Goal: Task Accomplishment & Management: Use online tool/utility

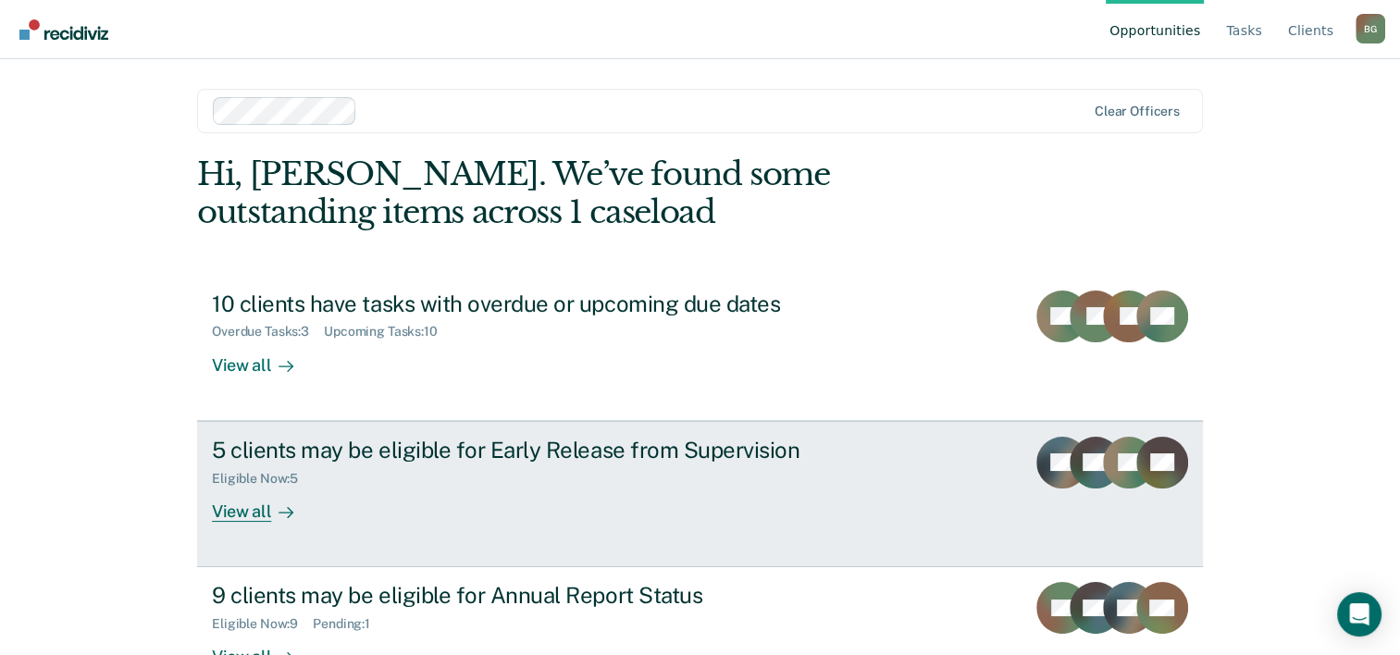
click at [212, 511] on div "View all" at bounding box center [264, 504] width 104 height 36
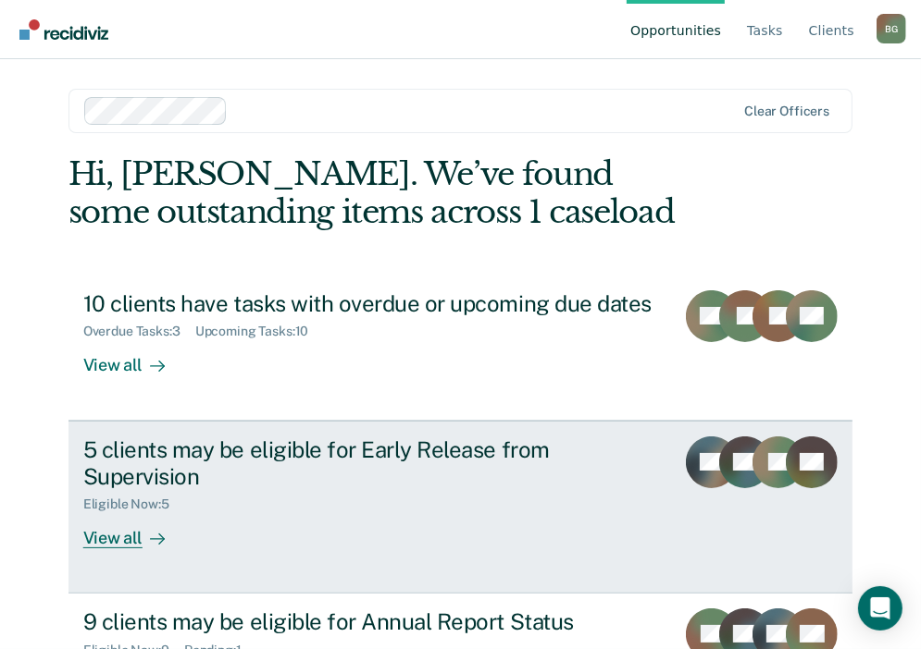
click at [119, 515] on div "View all" at bounding box center [135, 531] width 104 height 36
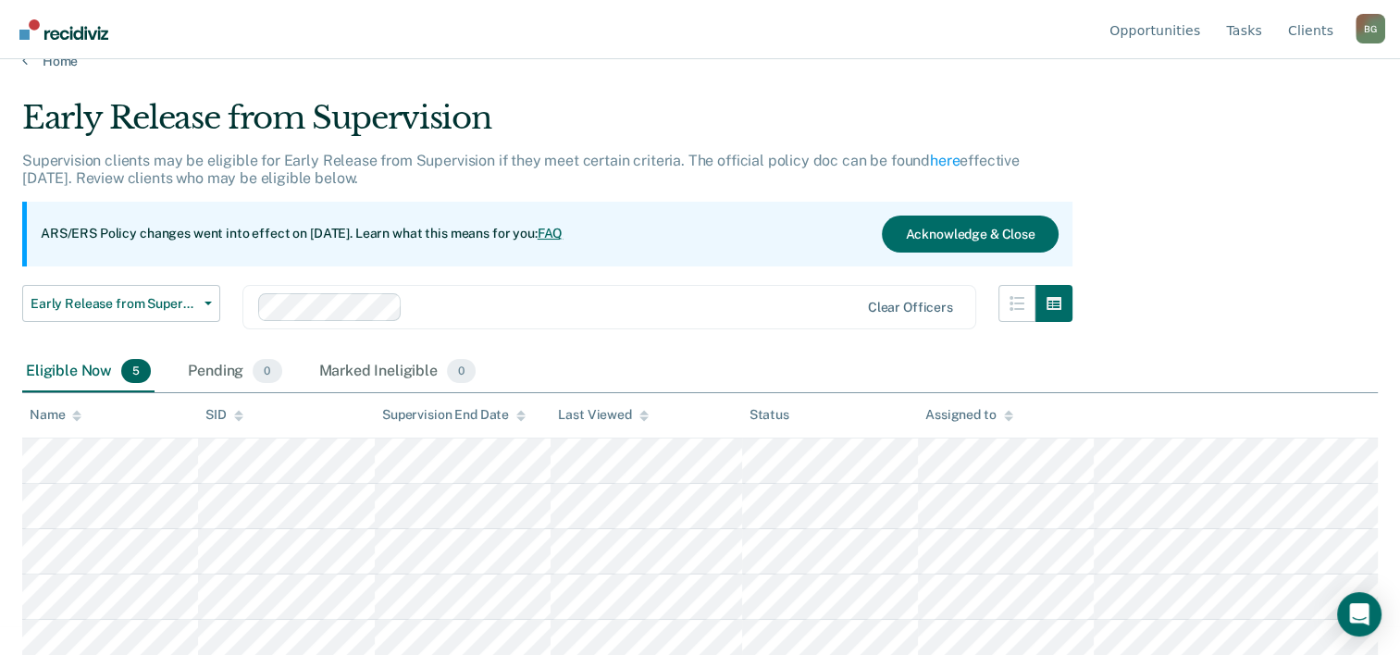
scroll to position [37, 0]
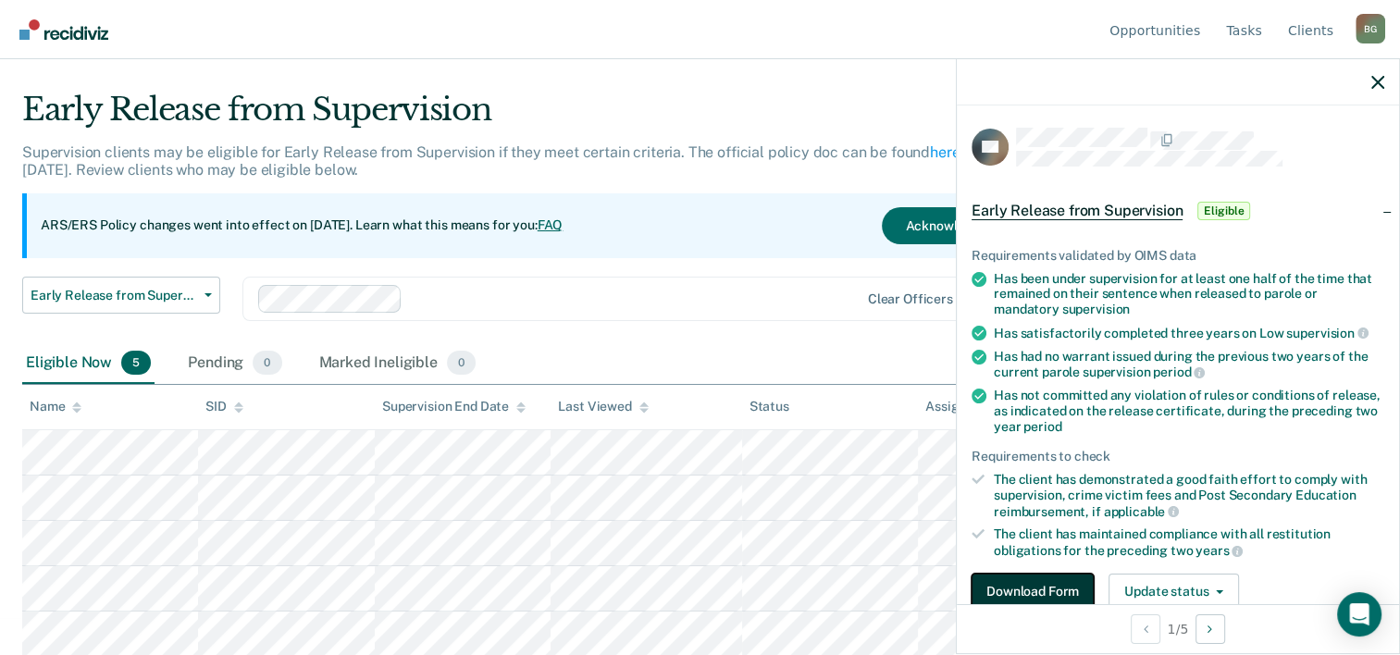
click at [1029, 594] on button "Download Form" at bounding box center [1032, 592] width 122 height 37
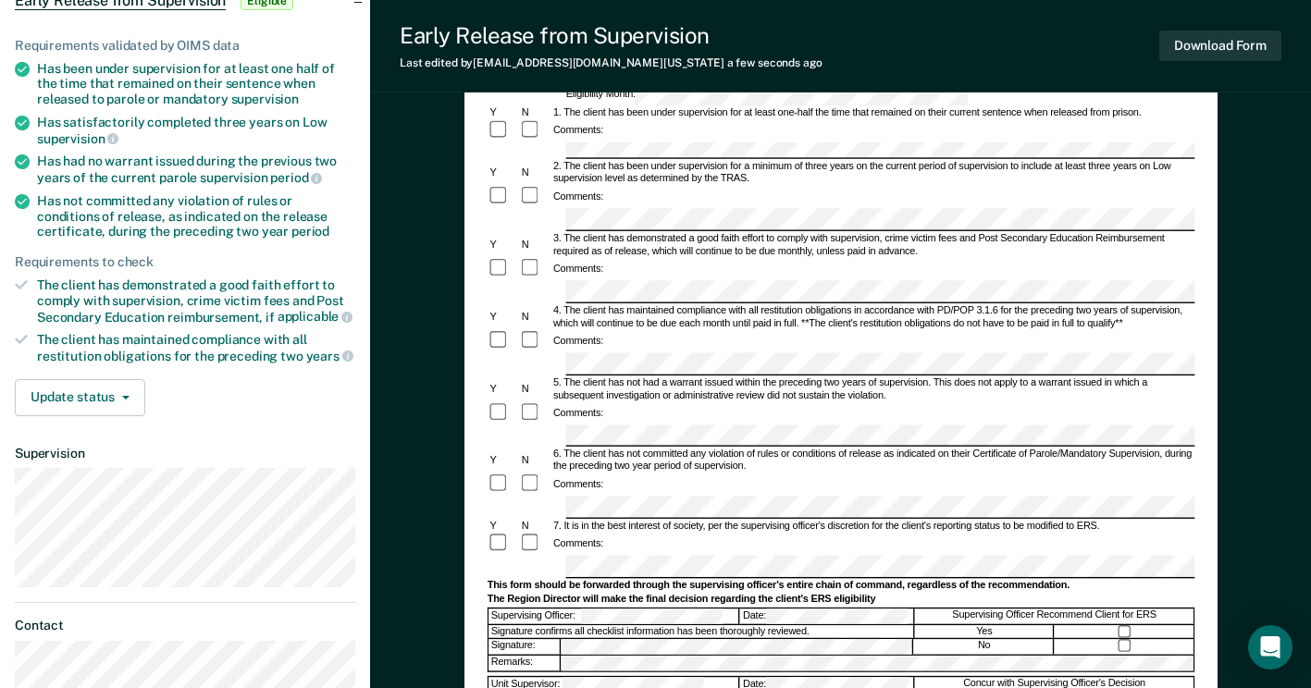
scroll to position [93, 0]
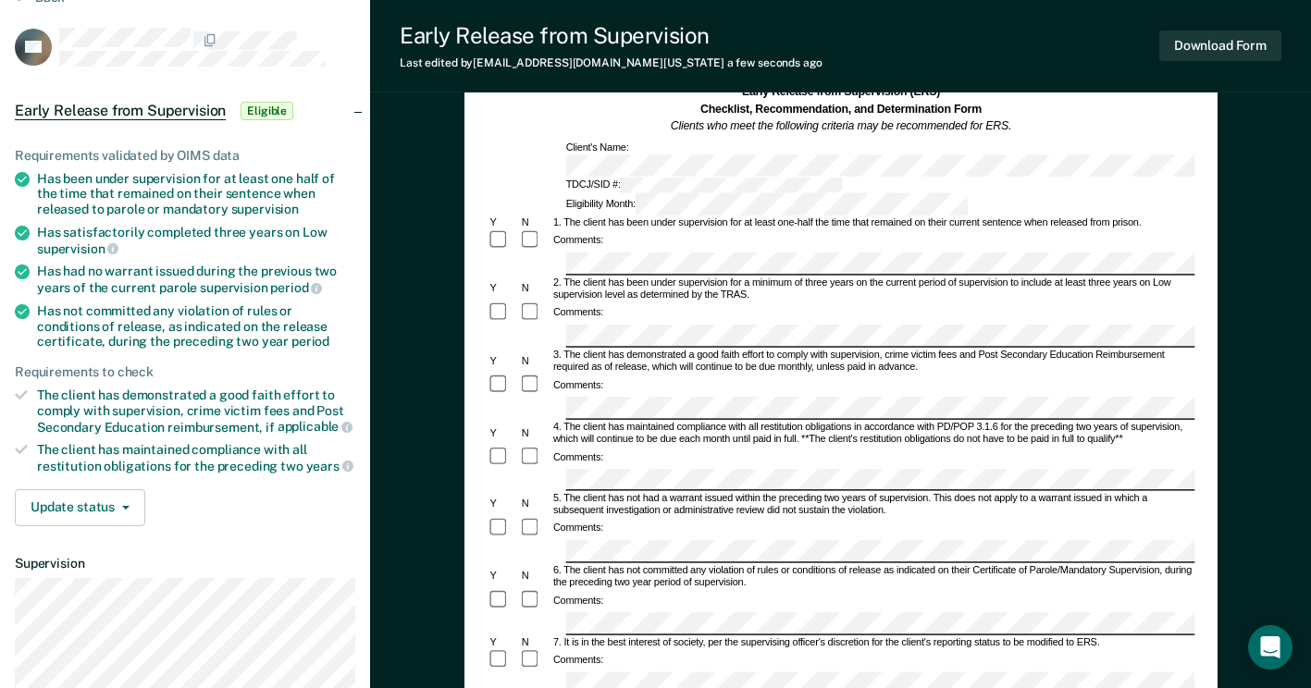
click at [587, 452] on form "Early Release from Supervision (ERS) Checklist, Recommendation, and Determinati…" at bounding box center [841, 586] width 708 height 1005
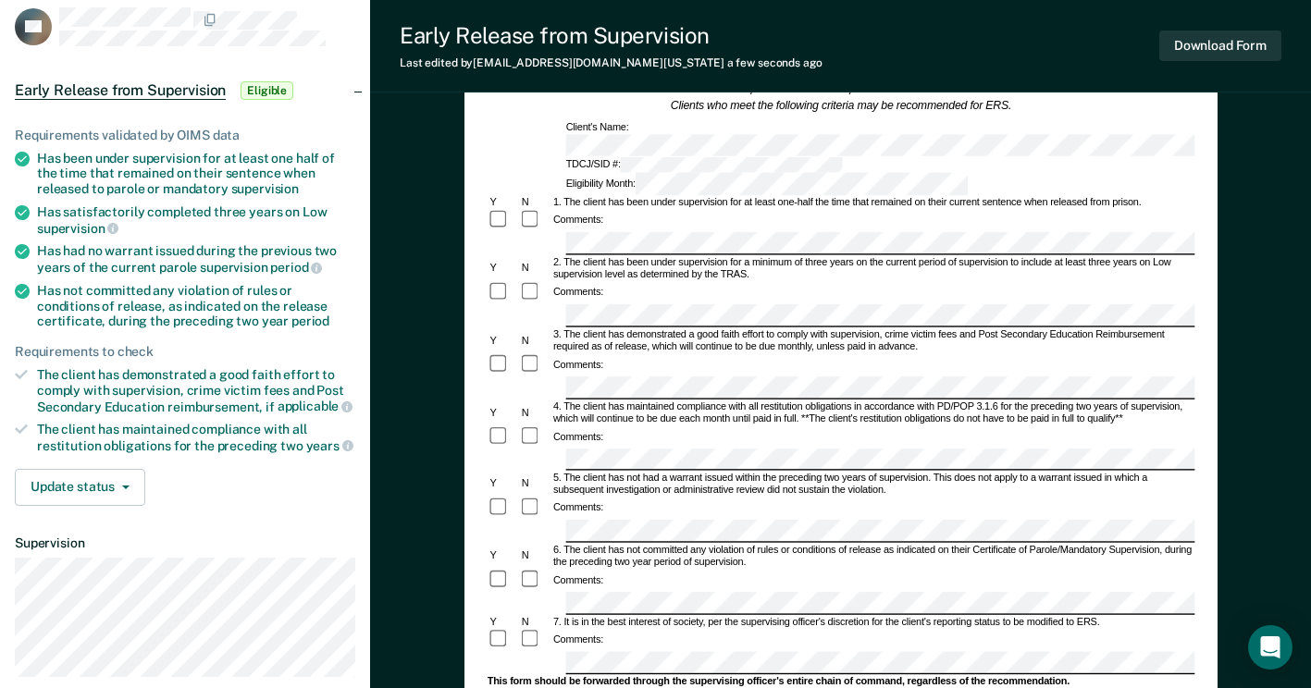
scroll to position [0, 0]
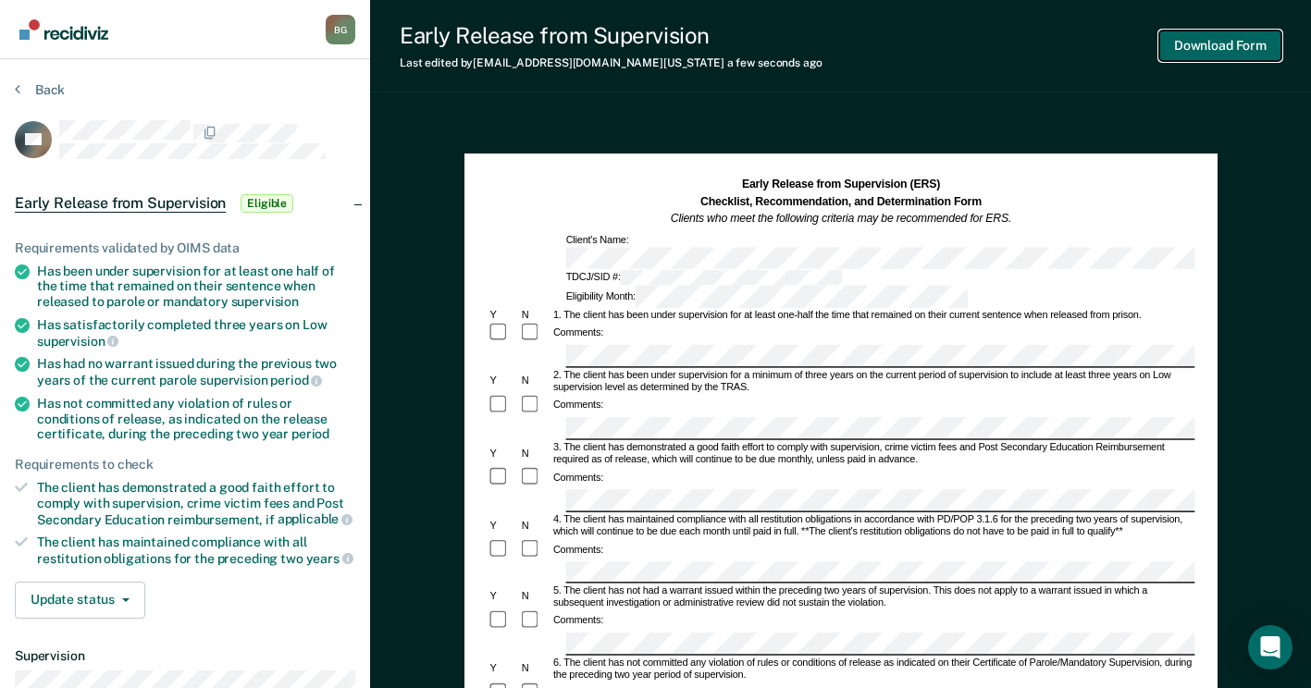
click at [1195, 48] on button "Download Form" at bounding box center [1220, 46] width 122 height 31
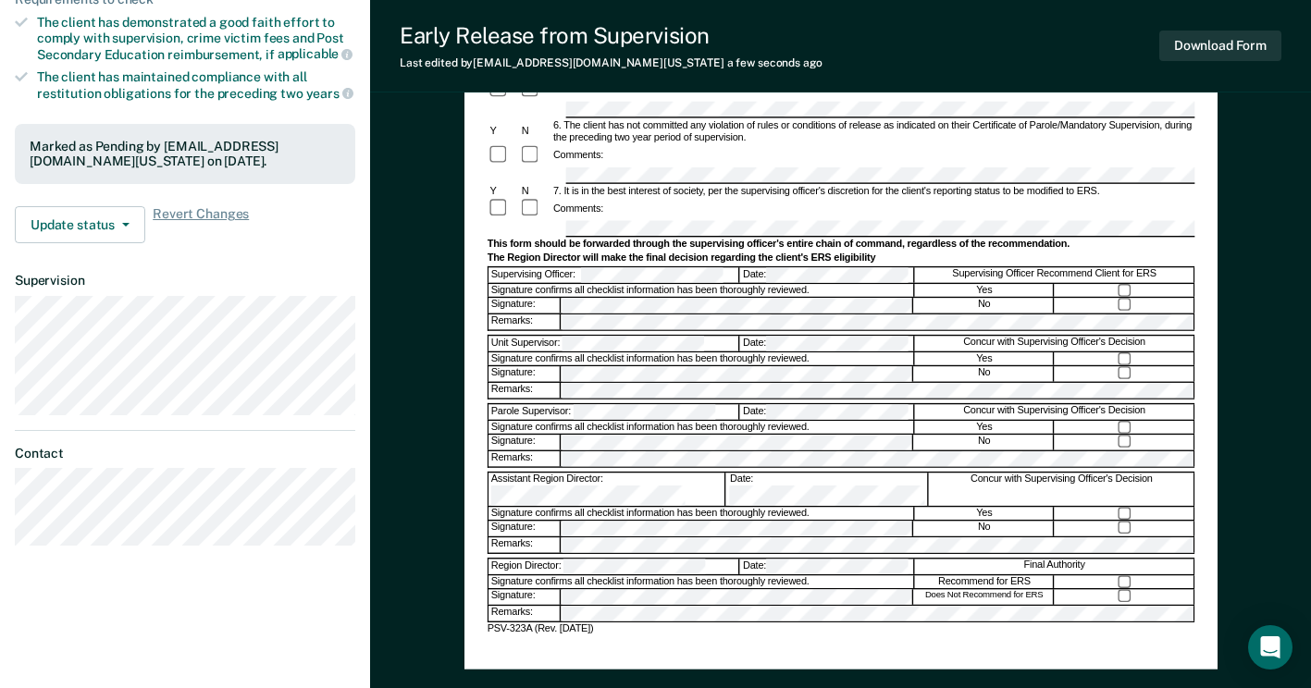
scroll to position [555, 0]
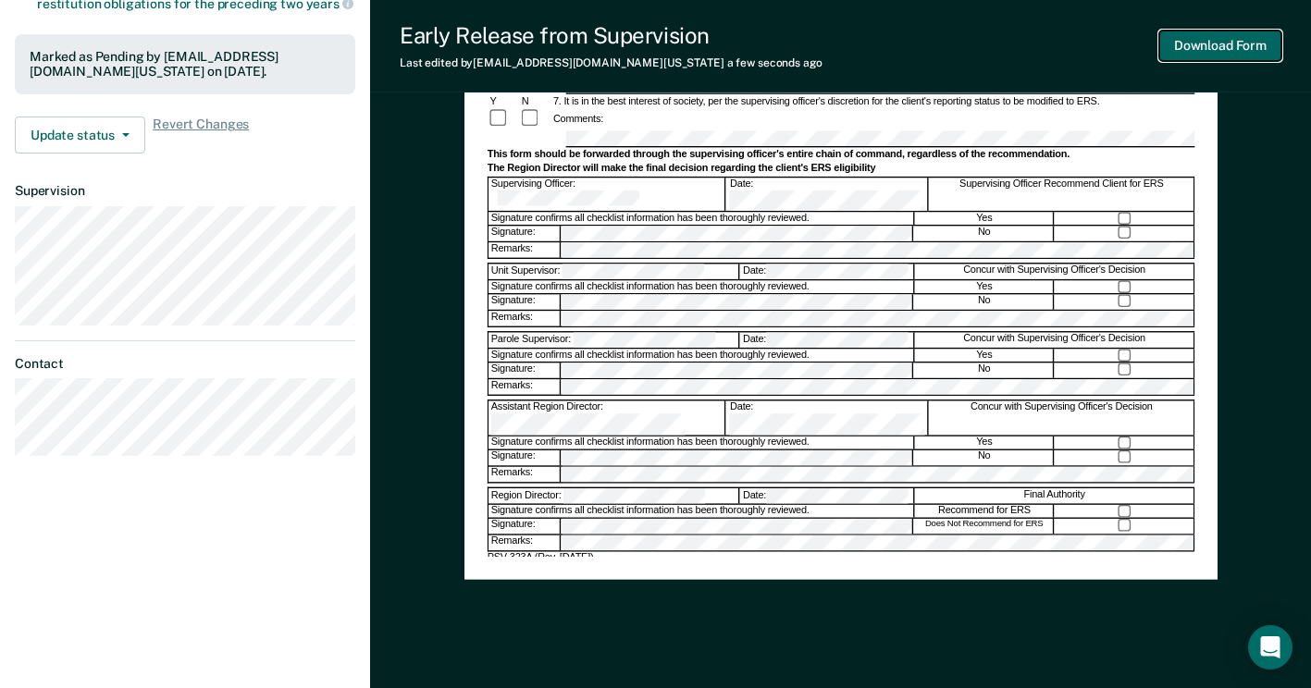
click at [1178, 43] on button "Download Form" at bounding box center [1220, 46] width 122 height 31
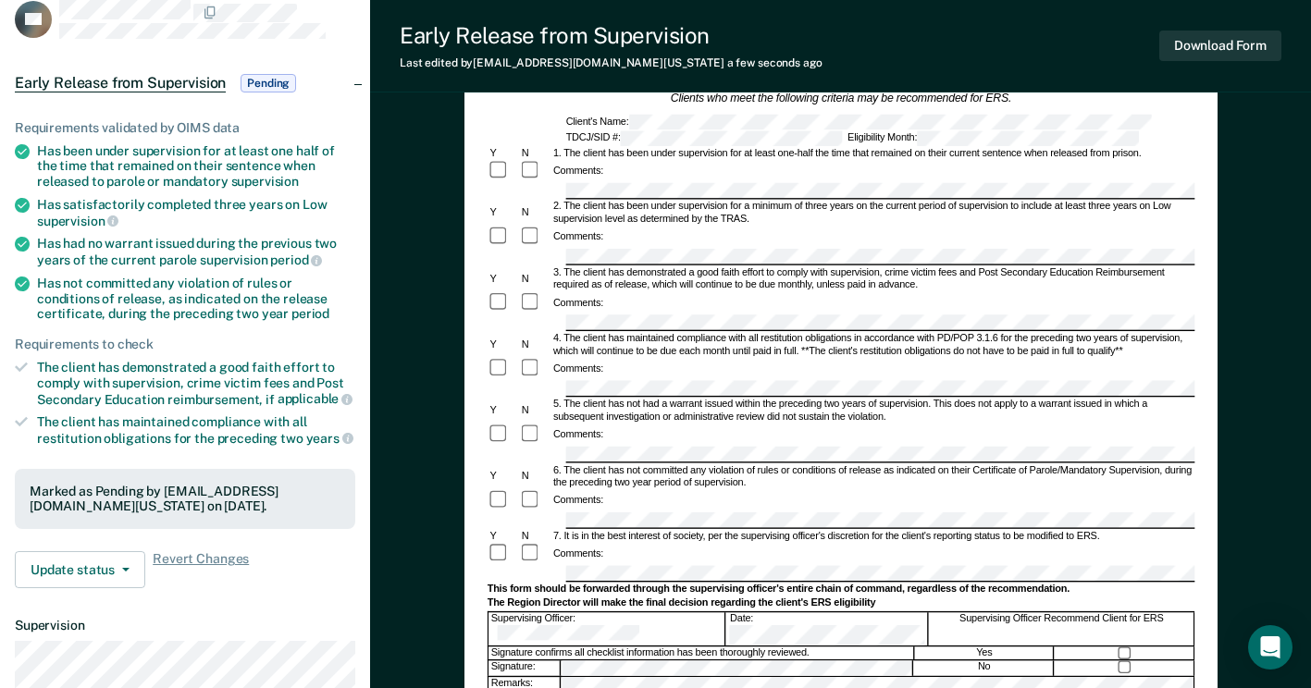
scroll to position [0, 0]
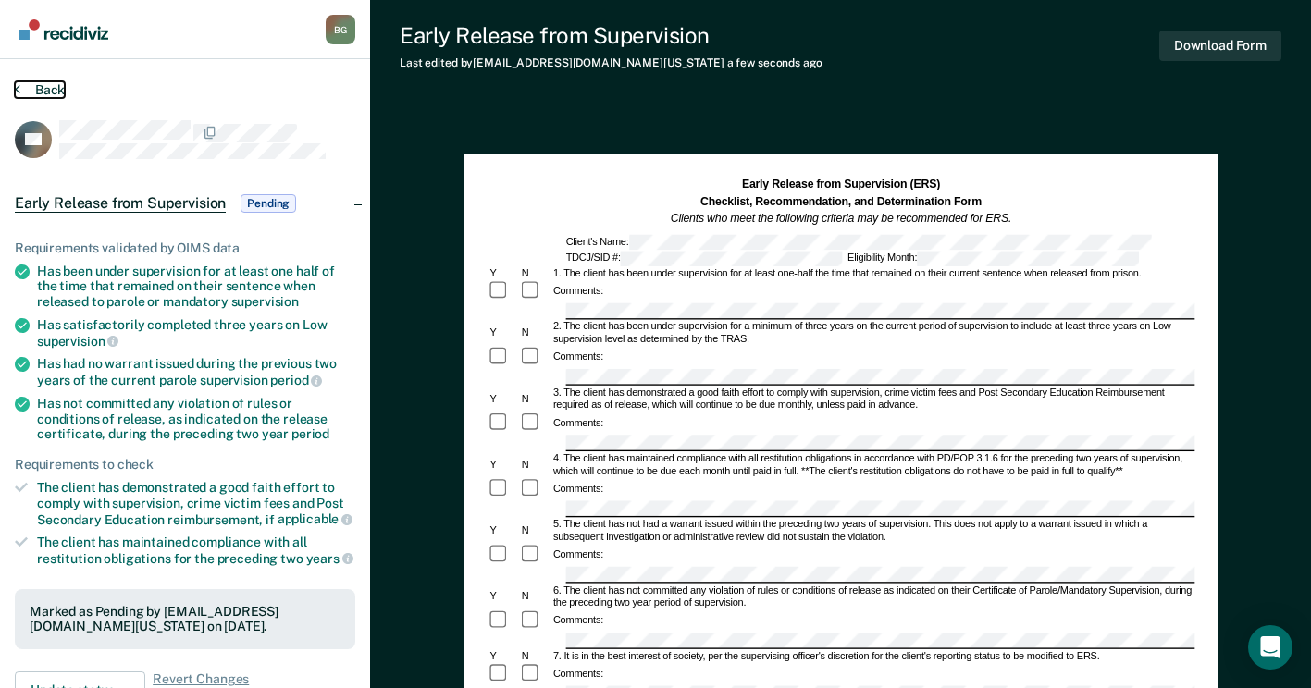
click at [47, 86] on button "Back" at bounding box center [40, 89] width 50 height 17
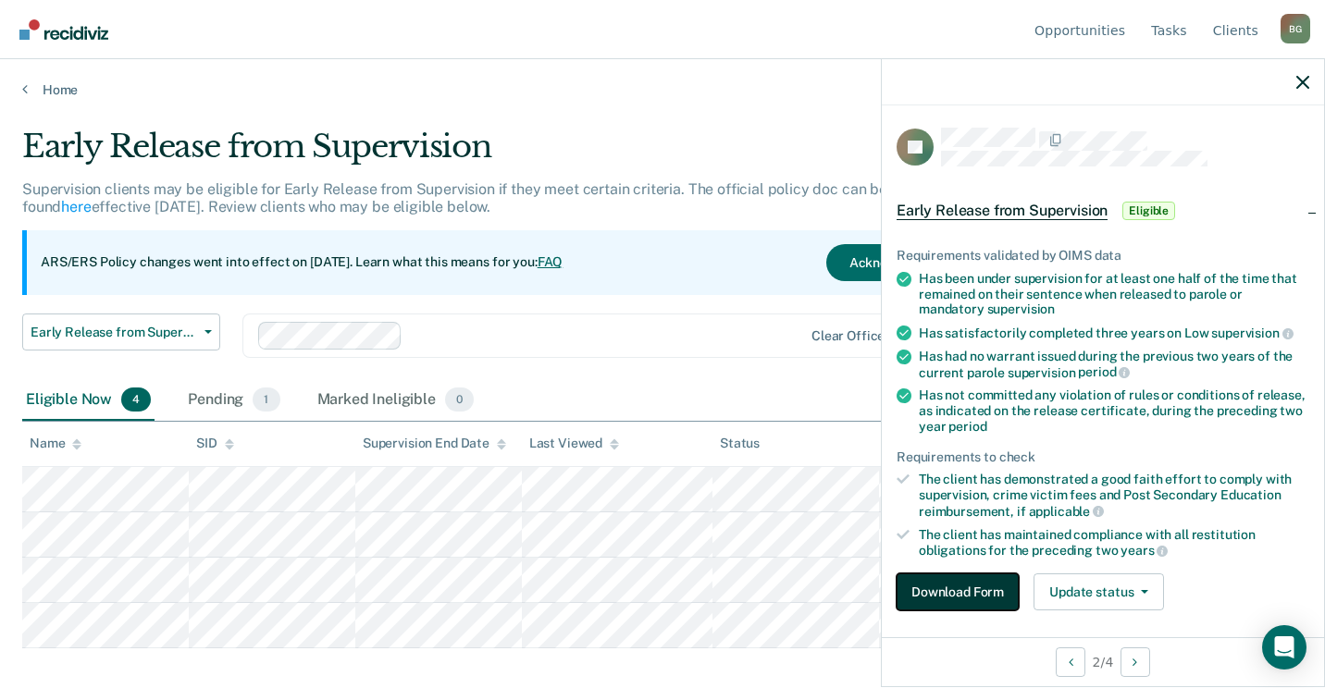
click at [932, 598] on button "Download Form" at bounding box center [958, 592] width 122 height 37
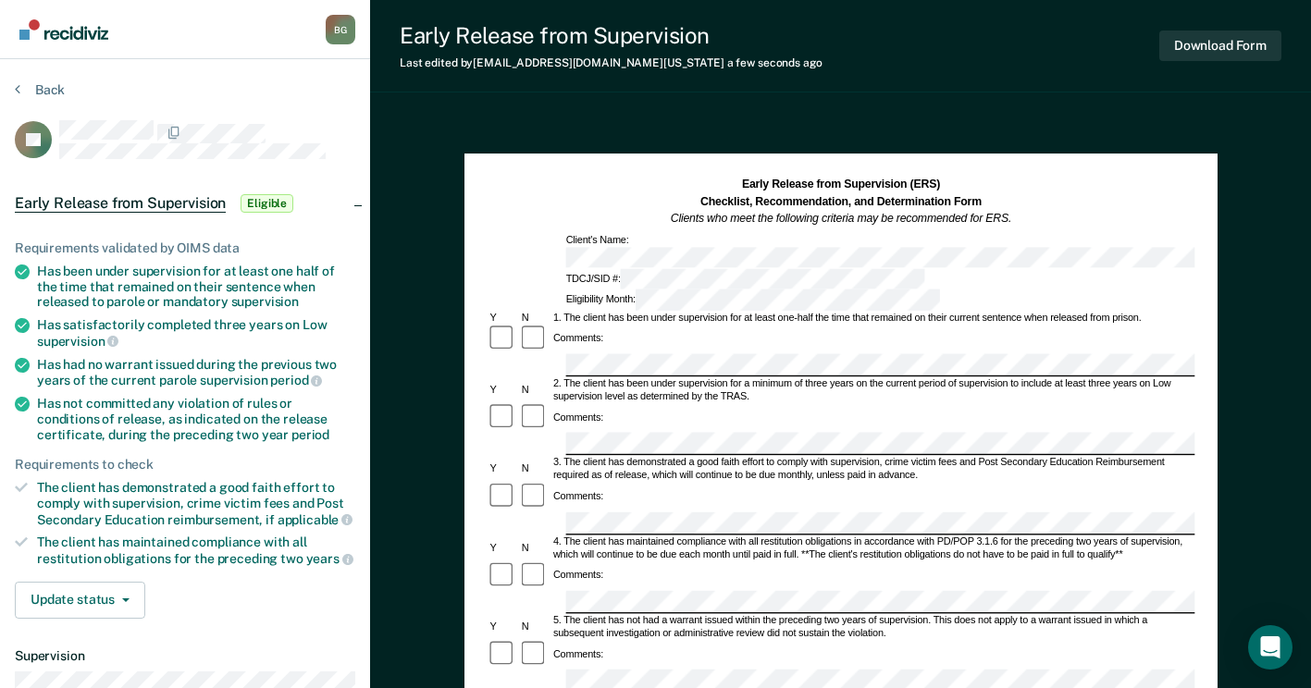
click at [350, 415] on div "Has not committed any violation of rules or conditions of release, as indicated…" at bounding box center [196, 419] width 318 height 46
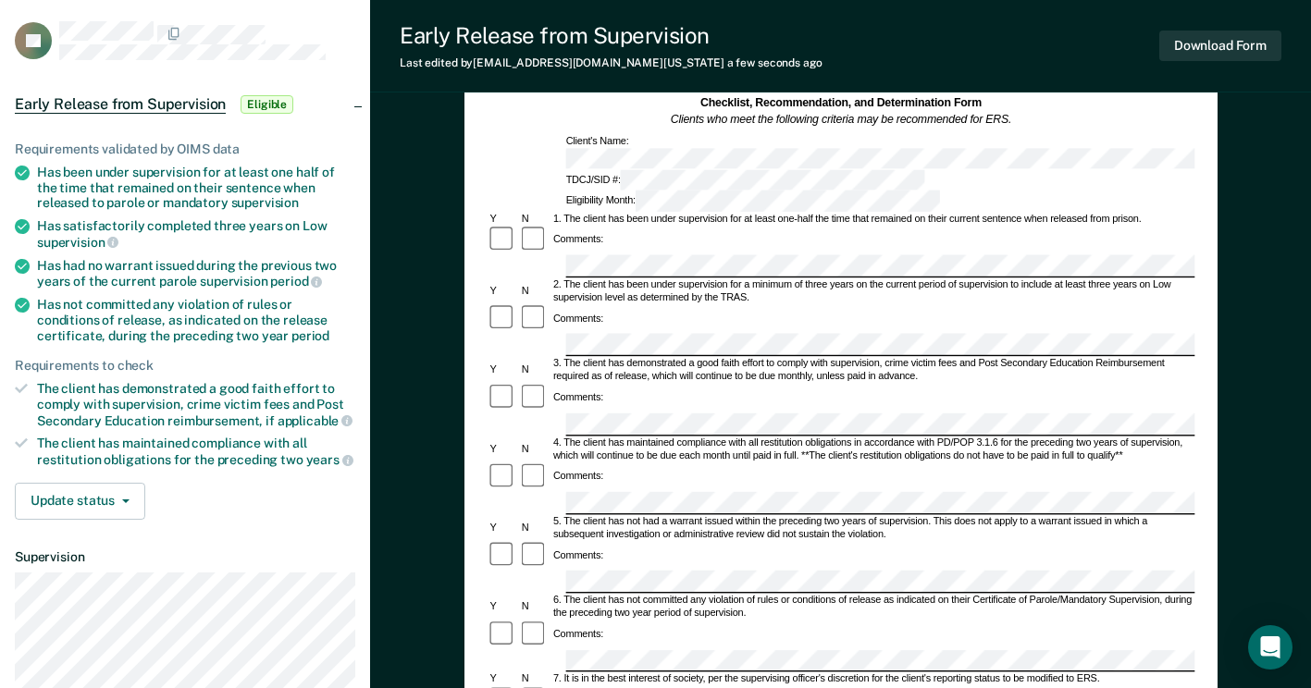
scroll to position [463, 0]
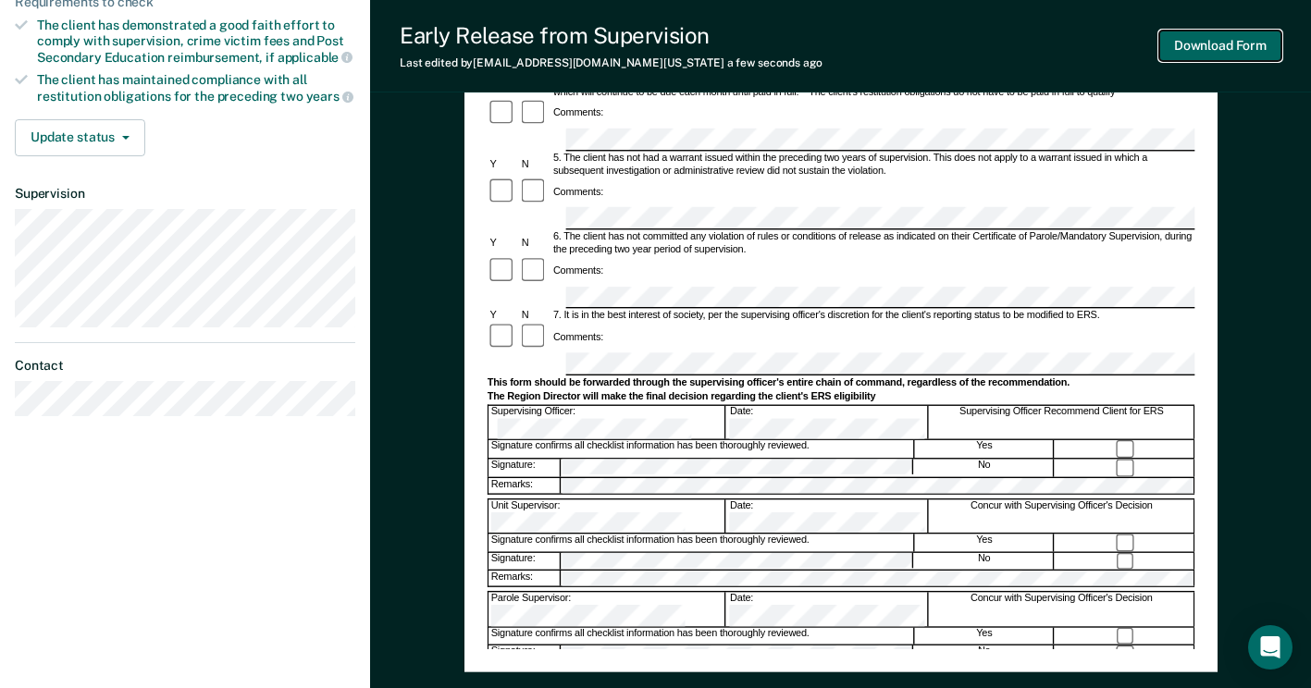
click at [1185, 44] on button "Download Form" at bounding box center [1220, 46] width 122 height 31
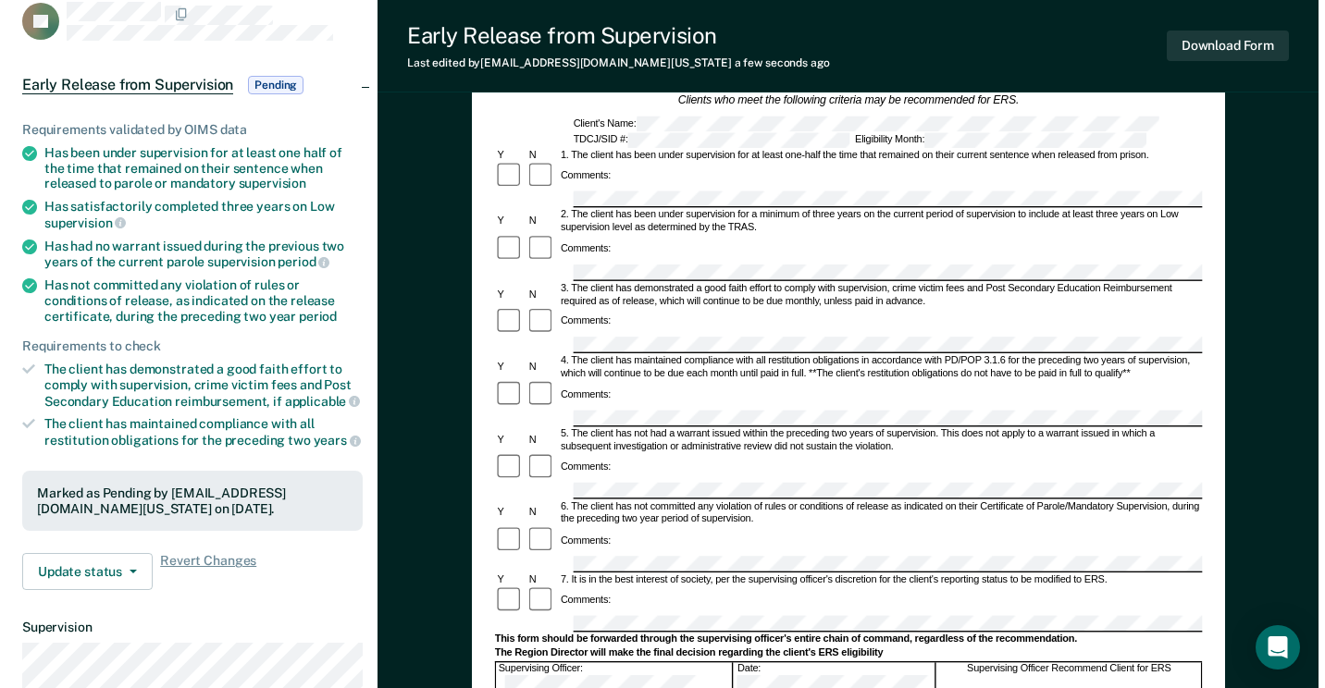
scroll to position [0, 0]
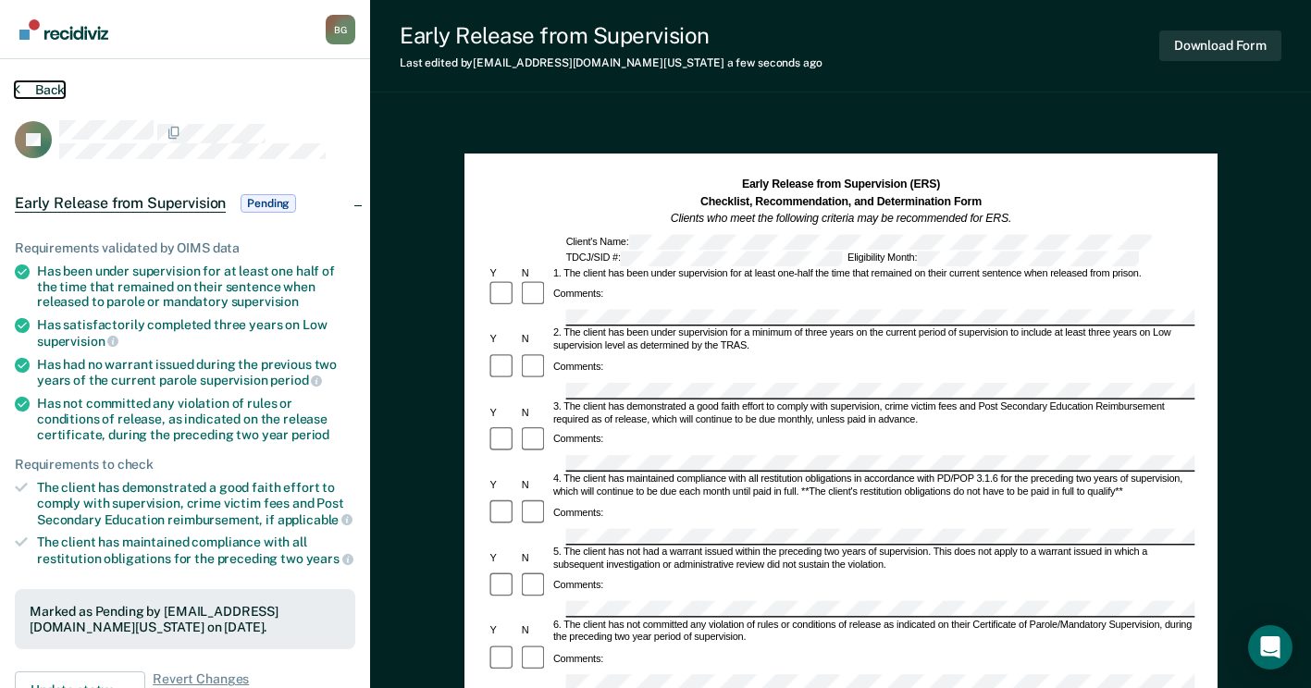
click at [40, 90] on button "Back" at bounding box center [40, 89] width 50 height 17
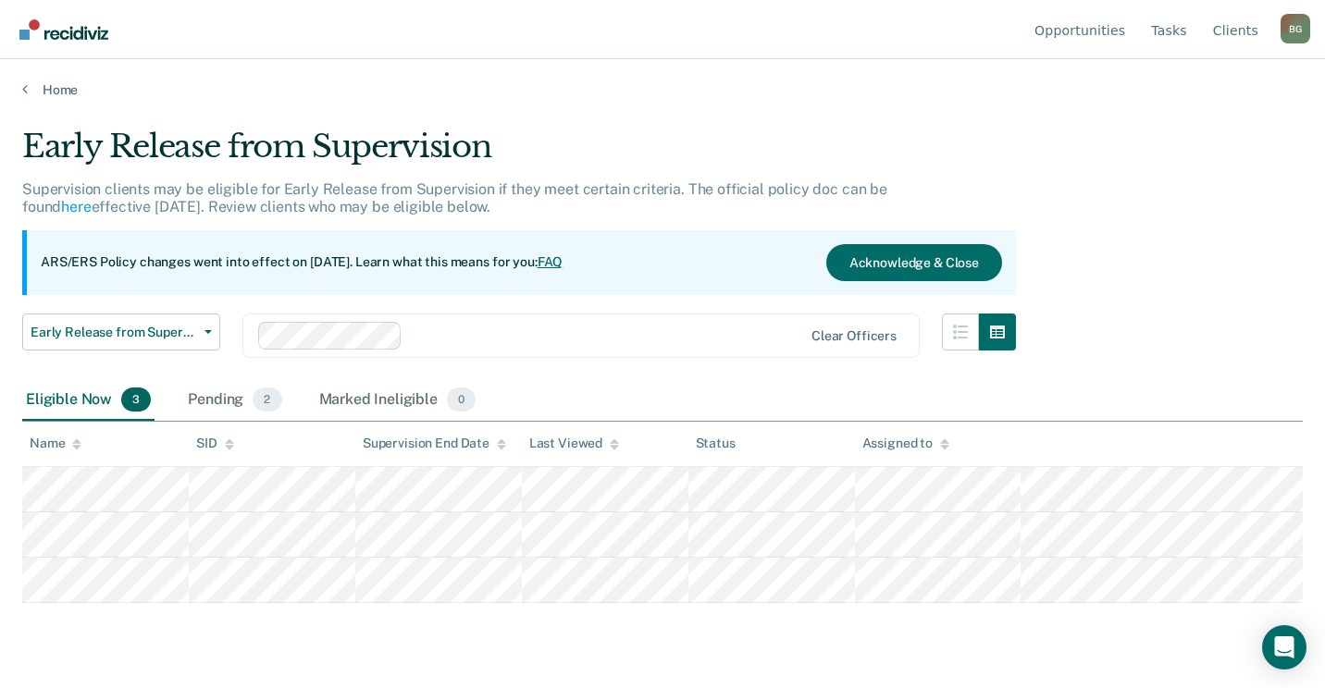
click at [1294, 34] on div "B G" at bounding box center [1295, 29] width 30 height 30
click at [1185, 142] on link "Log Out" at bounding box center [1220, 146] width 119 height 16
